Goal: Transaction & Acquisition: Obtain resource

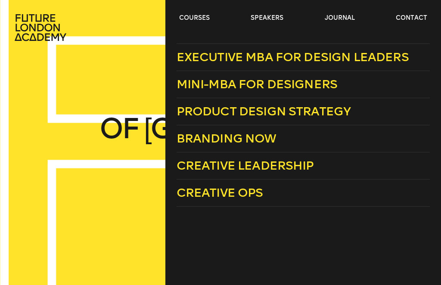
click at [320, 87] on span "Mini-MBA for Designers" at bounding box center [256, 84] width 161 height 14
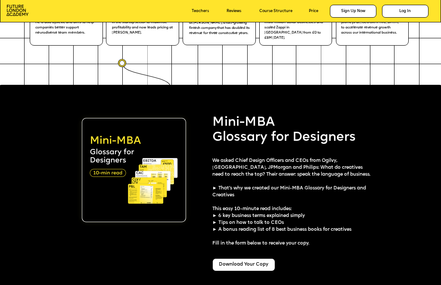
scroll to position [1071, 0]
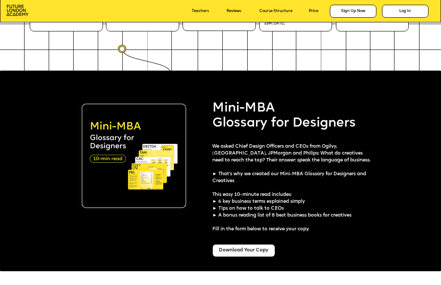
click at [245, 252] on div "Download Your Copy" at bounding box center [243, 250] width 63 height 13
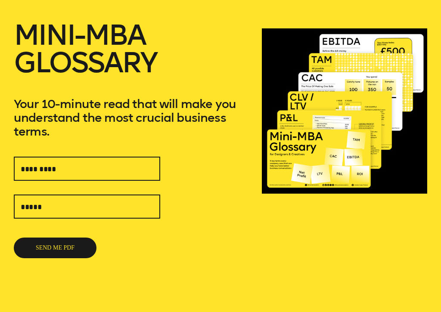
scroll to position [74, 0]
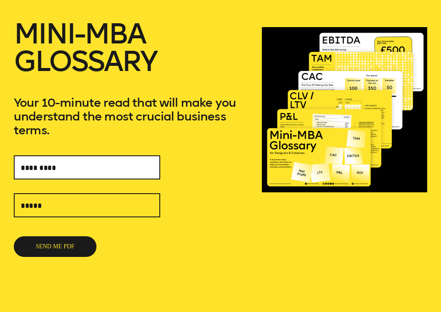
click at [96, 169] on input "text" at bounding box center [87, 167] width 146 height 24
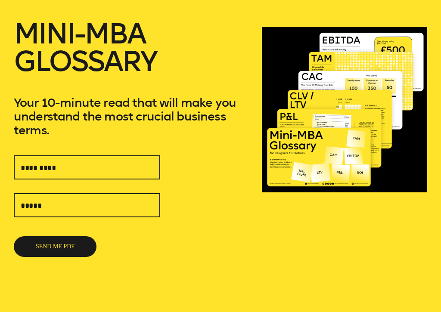
type input "**********"
click at [65, 248] on button "SEND ME PDF" at bounding box center [55, 246] width 83 height 21
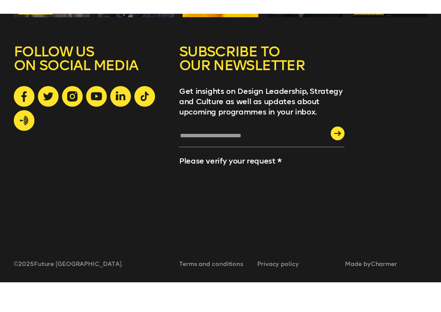
scroll to position [479, 0]
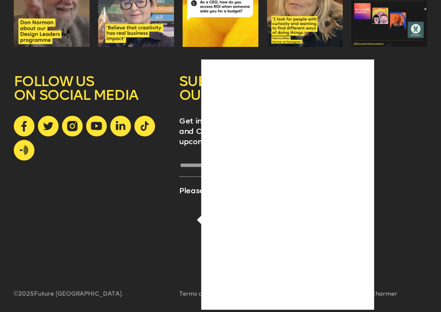
click at [416, 135] on div at bounding box center [220, 156] width 441 height 312
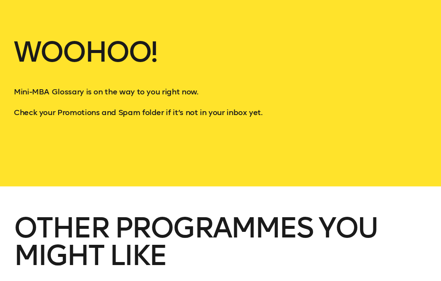
scroll to position [0, 0]
